Goal: Task Accomplishment & Management: Complete application form

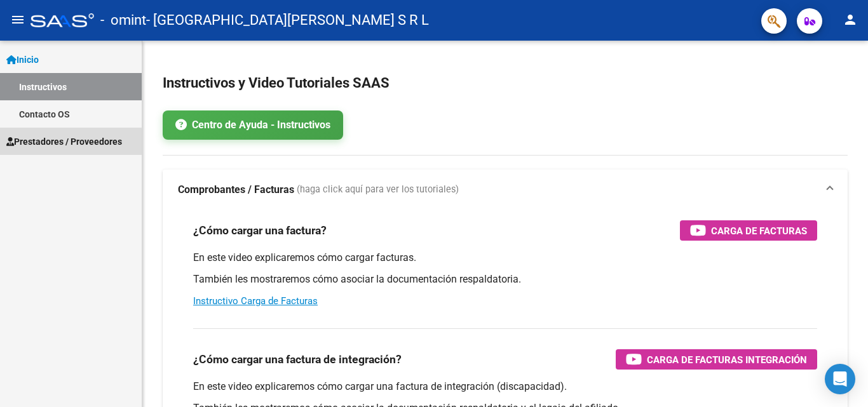
click at [58, 143] on span "Prestadores / Proveedores" at bounding box center [64, 142] width 116 height 14
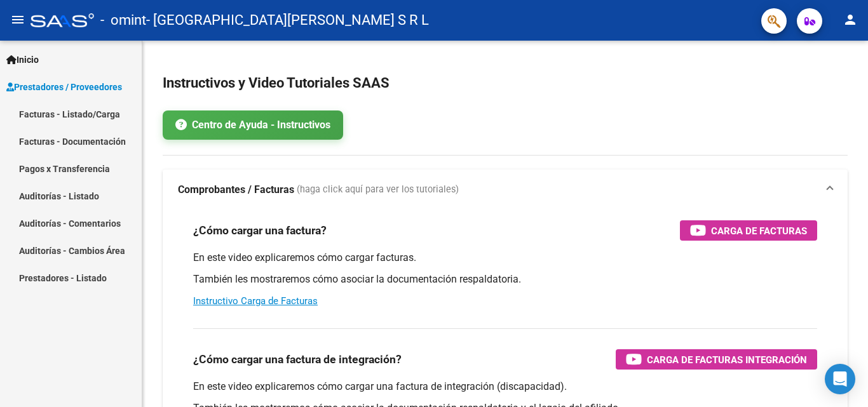
click at [90, 106] on link "Facturas - Listado/Carga" at bounding box center [71, 113] width 142 height 27
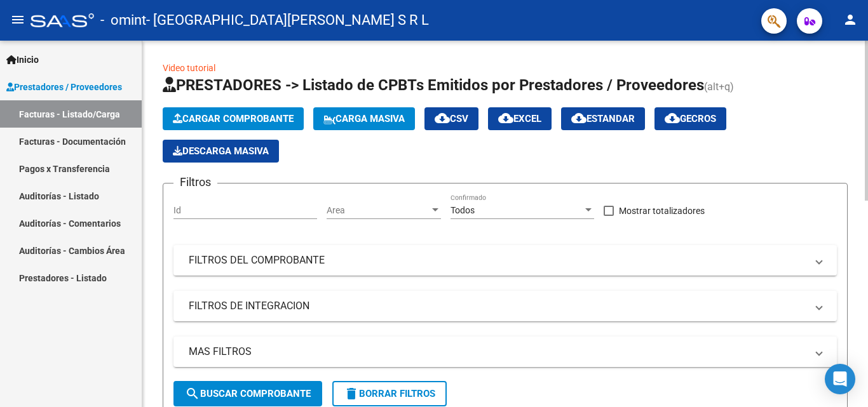
scroll to position [191, 0]
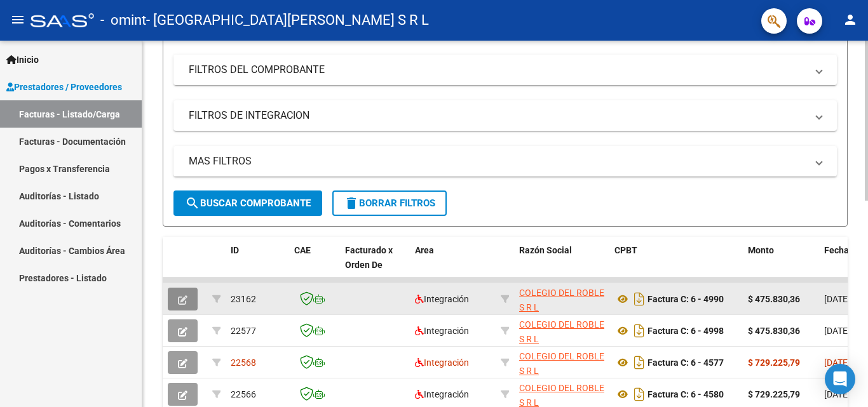
click at [185, 304] on icon "button" at bounding box center [183, 300] width 10 height 10
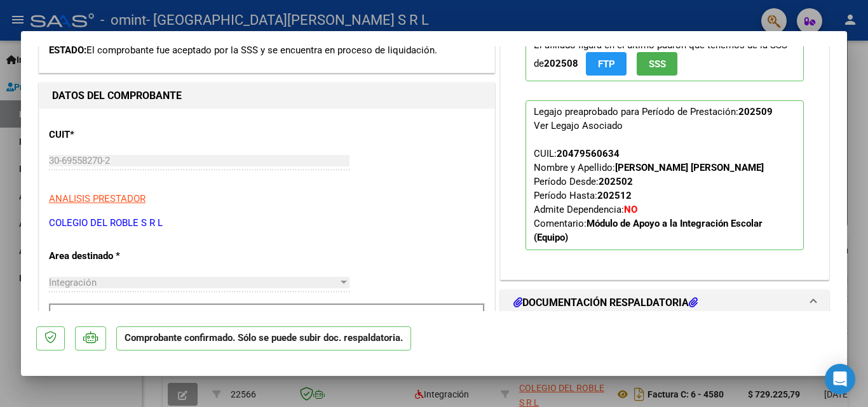
scroll to position [381, 0]
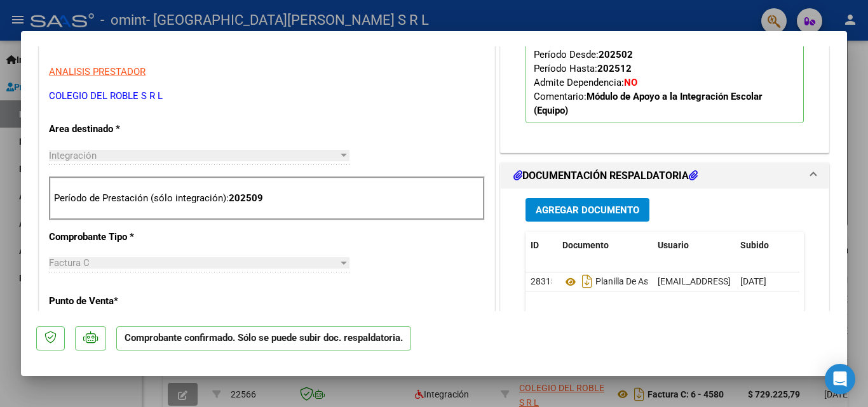
type input "$ 0,00"
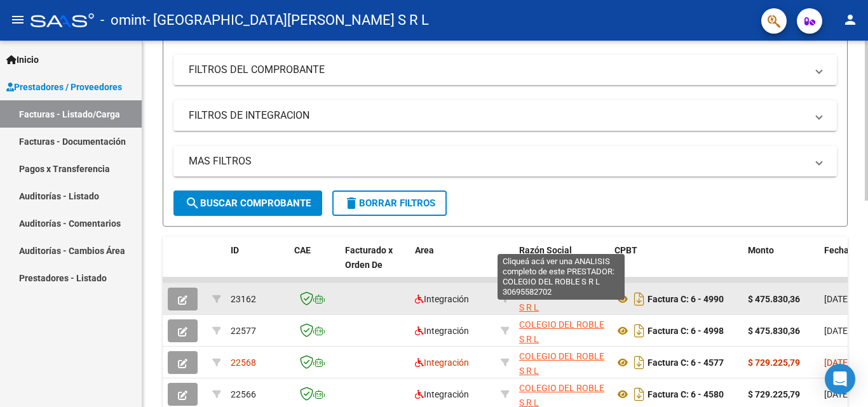
scroll to position [254, 0]
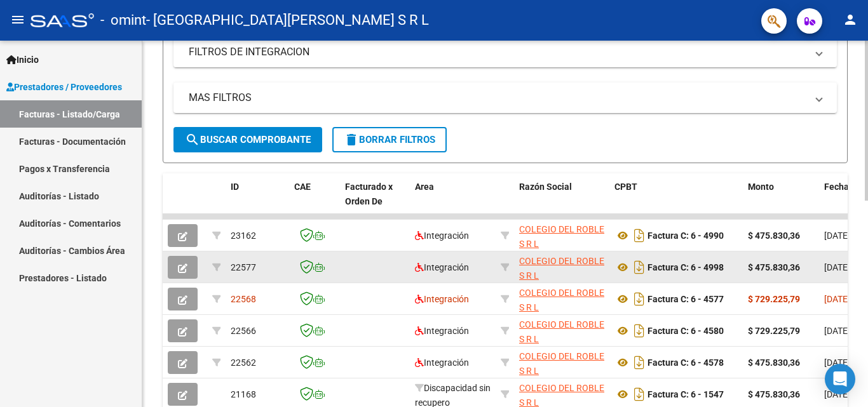
click at [186, 271] on icon "button" at bounding box center [183, 269] width 10 height 10
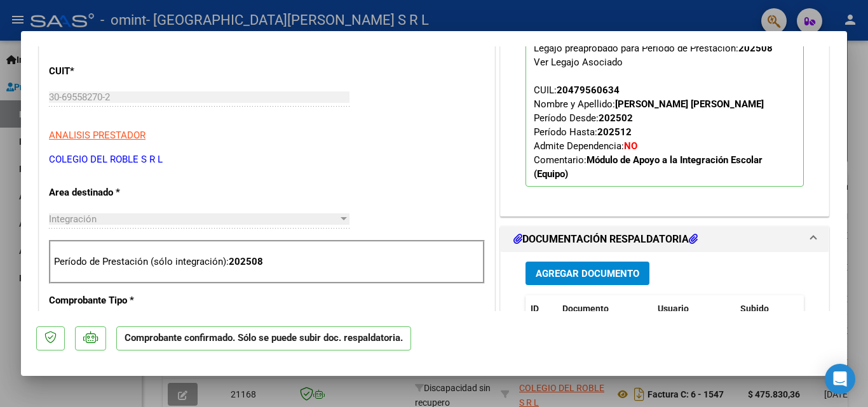
scroll to position [191, 0]
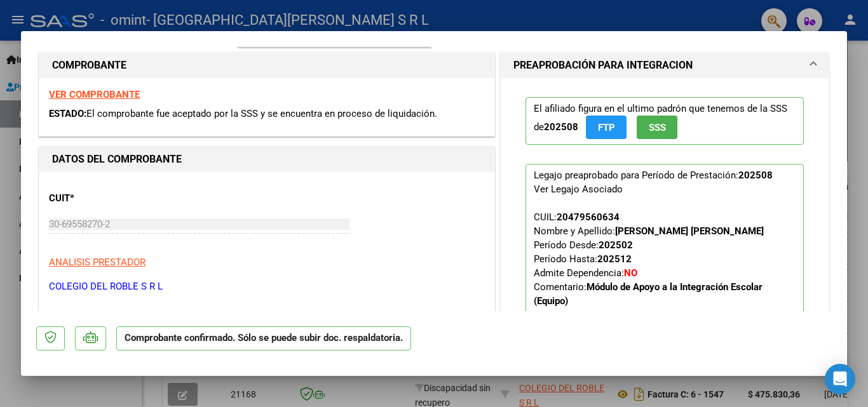
type input "$ 0,00"
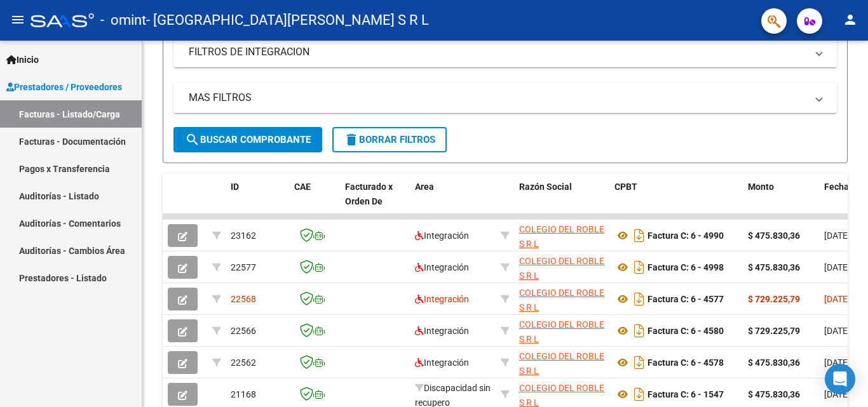
scroll to position [254, 0]
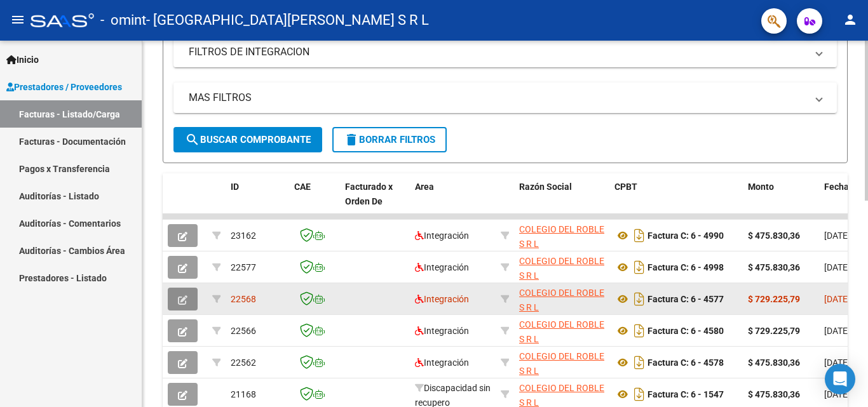
click at [186, 302] on icon "button" at bounding box center [183, 300] width 10 height 10
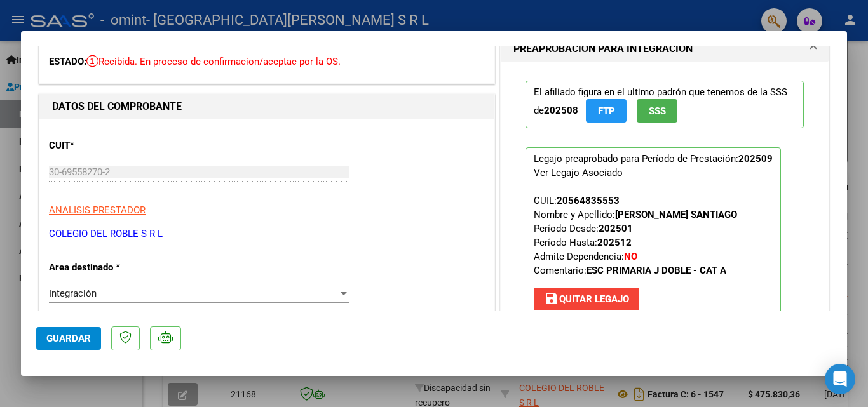
scroll to position [0, 0]
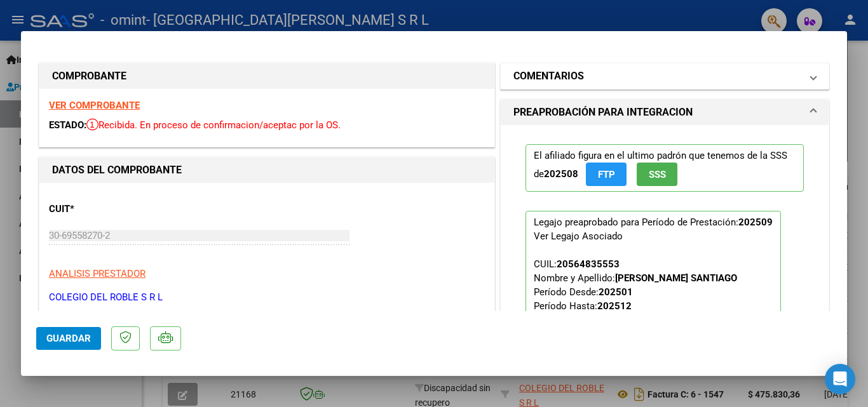
click at [798, 82] on span "COMENTARIOS" at bounding box center [661, 76] width 297 height 15
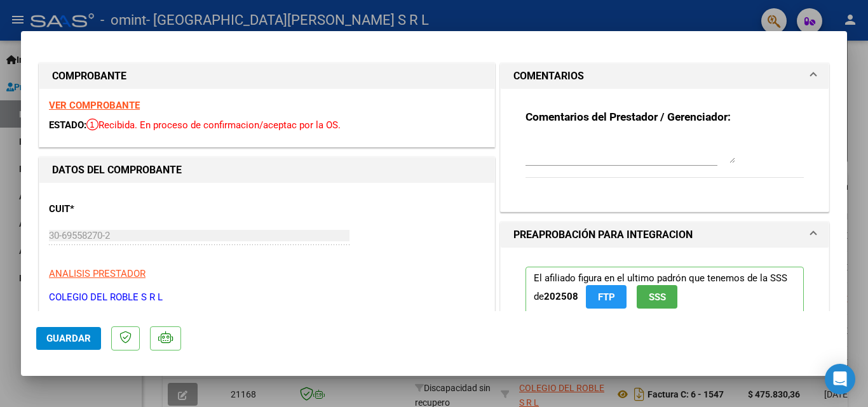
click at [797, 82] on span "COMENTARIOS" at bounding box center [661, 76] width 297 height 15
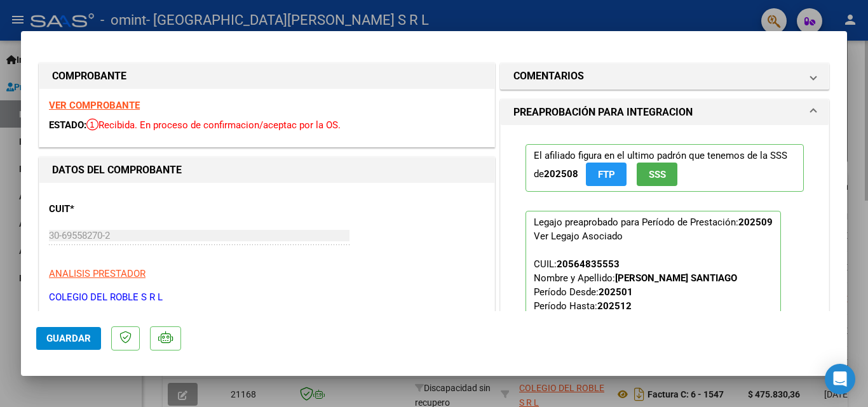
type input "$ 0,00"
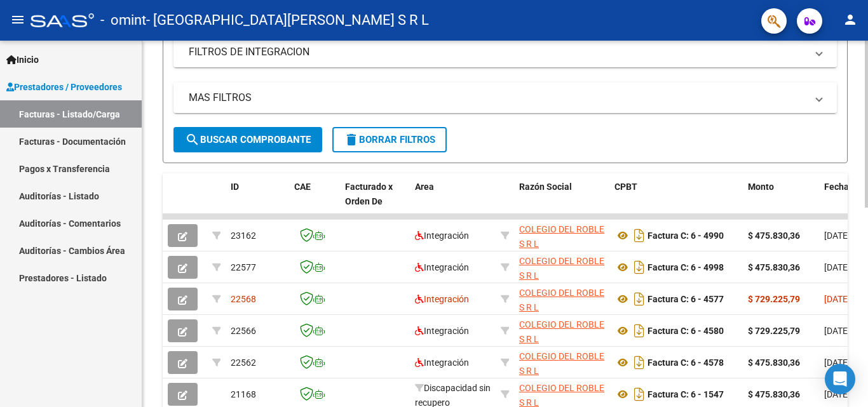
scroll to position [254, 0]
